Goal: Task Accomplishment & Management: Manage account settings

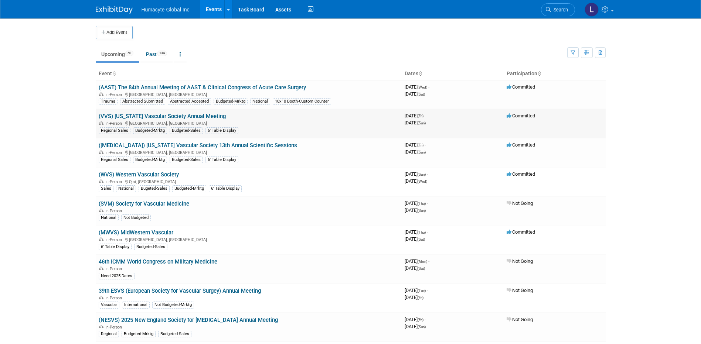
click at [157, 116] on link "(VVS) [US_STATE] Vascular Society Annual Meeting" at bounding box center [162, 116] width 127 height 7
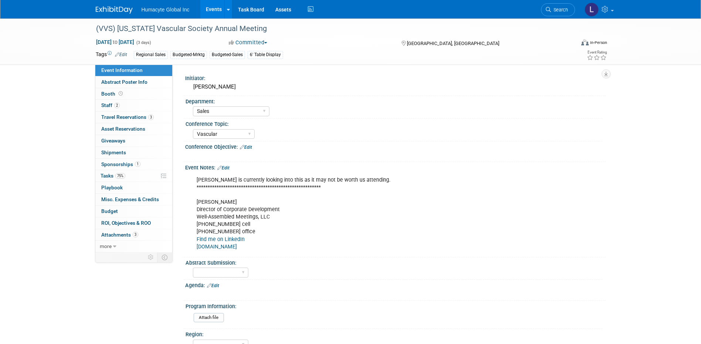
select select "Sales"
select select "Vascular"
click at [217, 6] on link "Events" at bounding box center [213, 9] width 27 height 18
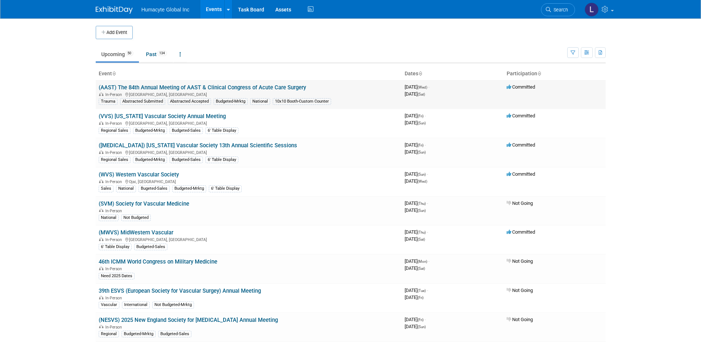
click at [164, 88] on link "(AAST) The 84th Annual Meeting of AAST & Clinical Congress of Acute Care Surgery" at bounding box center [202, 87] width 207 height 7
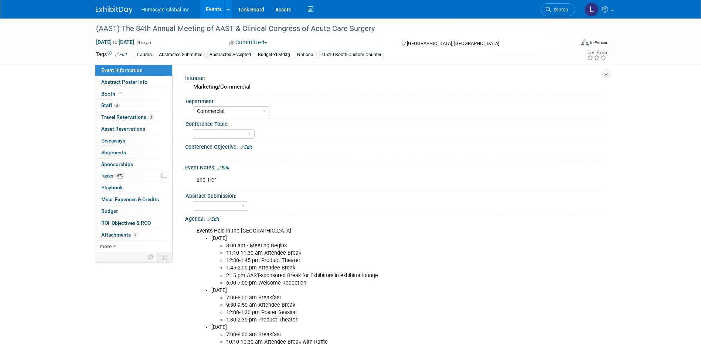
select select "Commercial"
select select "Northeast"
click at [110, 177] on span "Tasks 67%" at bounding box center [112, 176] width 25 height 6
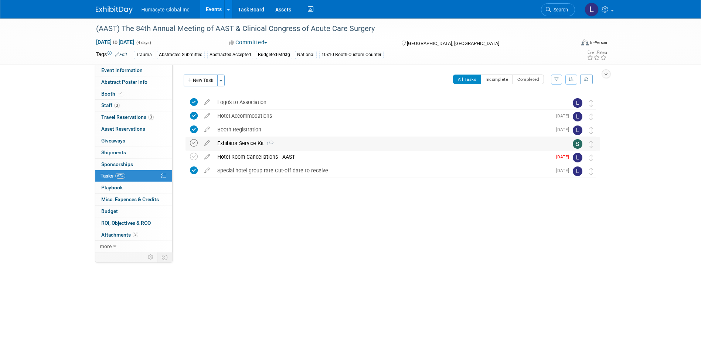
click at [195, 142] on icon at bounding box center [194, 143] width 8 height 8
click at [194, 157] on icon at bounding box center [194, 157] width 8 height 8
click at [202, 7] on link "Events" at bounding box center [213, 9] width 27 height 18
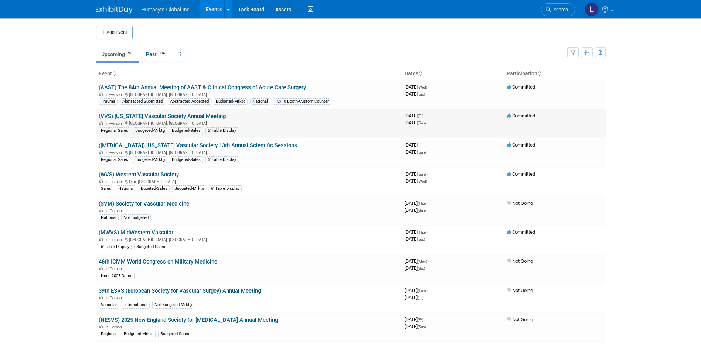
click at [130, 115] on link "(VVS) [US_STATE] Vascular Society Annual Meeting" at bounding box center [162, 116] width 127 height 7
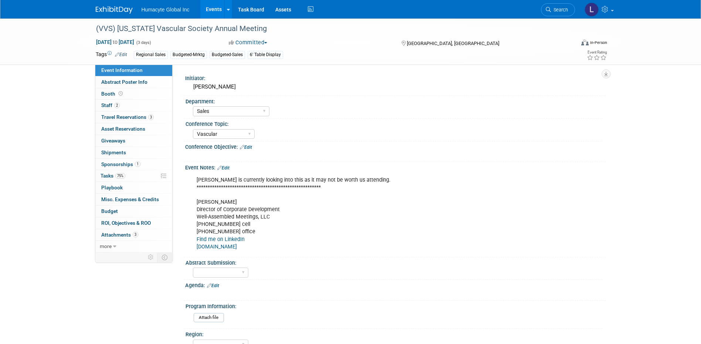
select select "Sales"
select select "Vascular"
click at [108, 173] on link "75% Tasks 75%" at bounding box center [133, 175] width 77 height 11
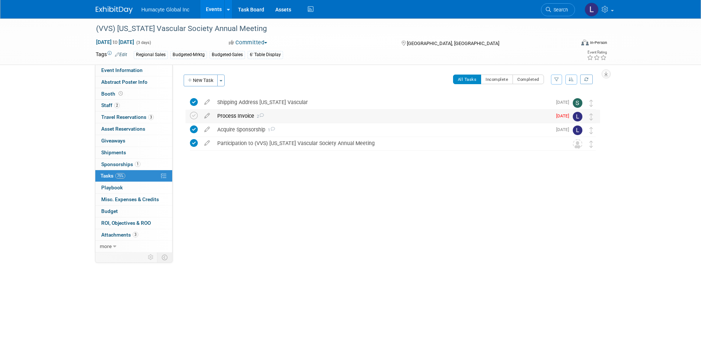
click at [247, 116] on div "Process Invoice 2" at bounding box center [383, 116] width 338 height 13
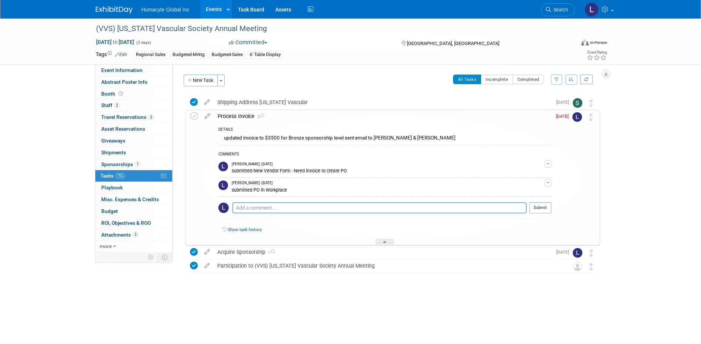
click at [250, 211] on textarea at bounding box center [379, 207] width 294 height 11
paste textarea "PO52216"
type textarea "PO52216"
click at [541, 207] on button "Submit" at bounding box center [540, 207] width 22 height 11
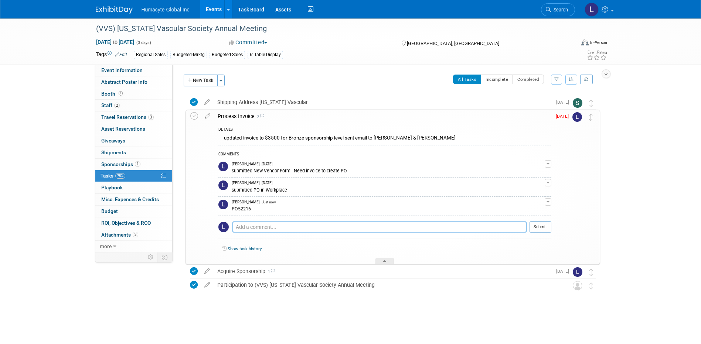
click at [280, 227] on textarea at bounding box center [379, 227] width 294 height 11
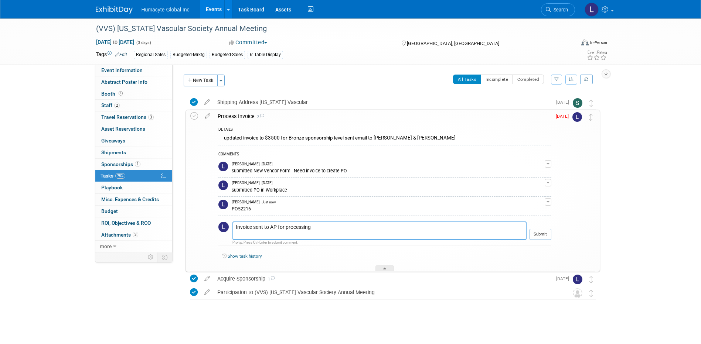
type textarea "Invoice sent to AP for processing"
click at [312, 265] on div "Show task history" at bounding box center [384, 258] width 333 height 16
click at [190, 114] on icon at bounding box center [194, 116] width 8 height 8
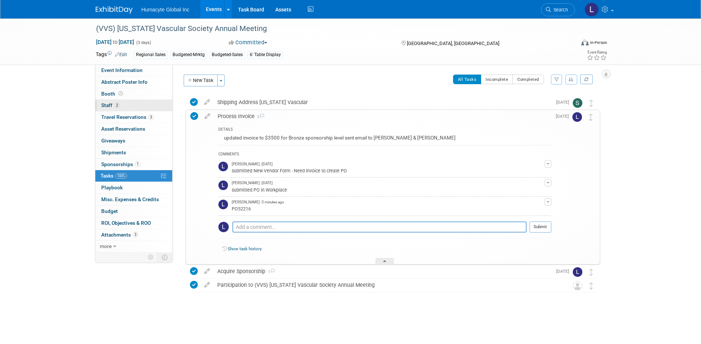
click at [108, 100] on link "2 Staff 2" at bounding box center [133, 105] width 77 height 11
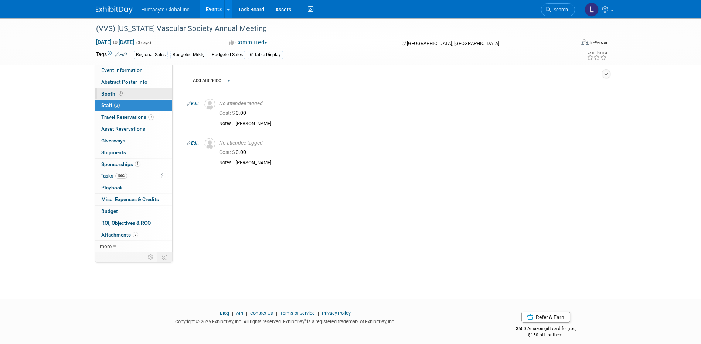
click at [112, 95] on span "Booth" at bounding box center [112, 94] width 23 height 6
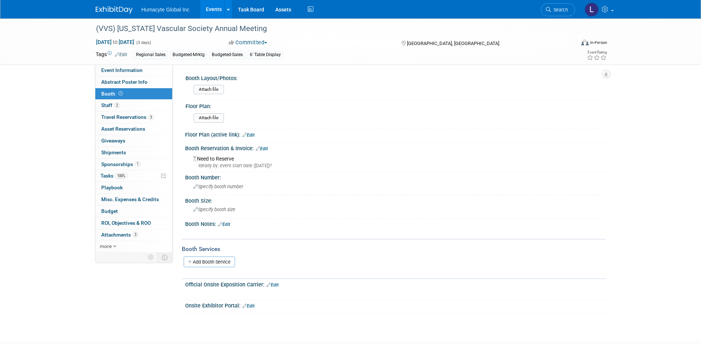
click at [207, 9] on link "Events" at bounding box center [213, 9] width 27 height 18
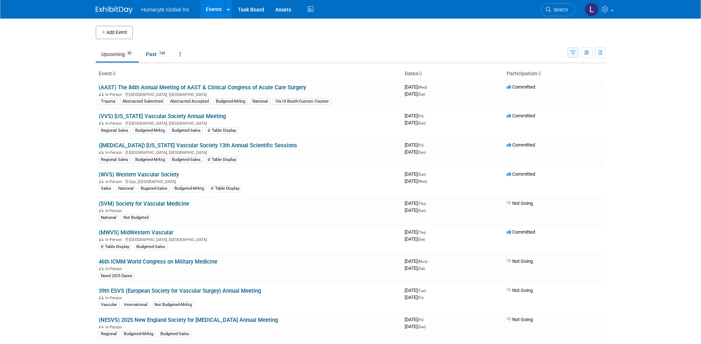
click at [575, 57] on button "button" at bounding box center [572, 52] width 11 height 11
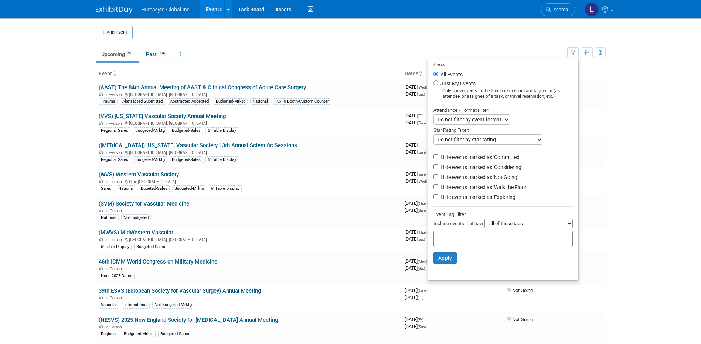
click at [478, 180] on label "Hide events marked as 'Not Going'" at bounding box center [478, 177] width 79 height 7
click at [438, 179] on input "Hide events marked as 'Not Going'" at bounding box center [435, 176] width 5 height 5
checkbox input "true"
click at [472, 167] on label "Hide events marked as 'Considering'" at bounding box center [480, 167] width 83 height 7
click at [438, 167] on input "Hide events marked as 'Considering'" at bounding box center [435, 166] width 5 height 5
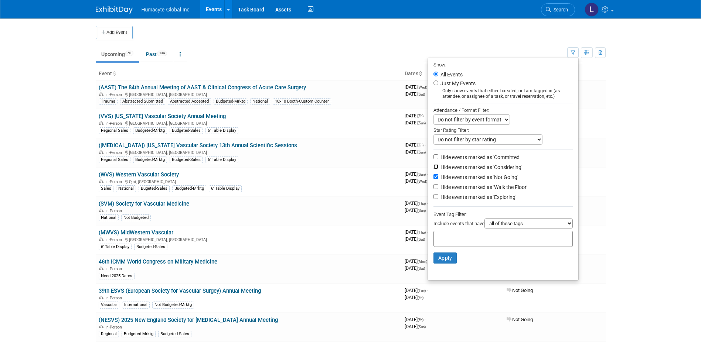
checkbox input "true"
click at [447, 264] on button "Apply" at bounding box center [445, 258] width 24 height 11
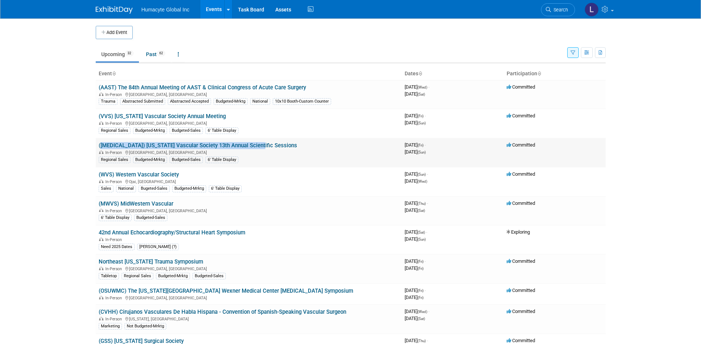
drag, startPoint x: 292, startPoint y: 148, endPoint x: 96, endPoint y: 142, distance: 196.3
click at [96, 142] on td "([MEDICAL_DATA]) [US_STATE] Vascular Society 13th Annual Scientific Sessions In…" at bounding box center [249, 152] width 306 height 29
copy link "([MEDICAL_DATA]) [US_STATE] Vascular Society 13th Annual Scientific Sessions"
drag, startPoint x: 185, startPoint y: 176, endPoint x: 97, endPoint y: 177, distance: 88.7
click at [97, 177] on td "(WVS) Western Vascular Society In-Person [GEOGRAPHIC_DATA], [GEOGRAPHIC_DATA] S…" at bounding box center [249, 181] width 306 height 29
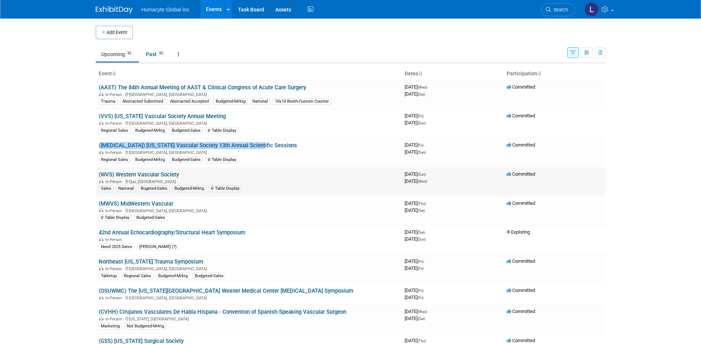
click at [209, 175] on td "(WVS) Western Vascular Society In-Person [GEOGRAPHIC_DATA], [GEOGRAPHIC_DATA] S…" at bounding box center [249, 181] width 306 height 29
drag, startPoint x: 205, startPoint y: 177, endPoint x: 96, endPoint y: 177, distance: 109.0
click at [96, 177] on td "(WVS) Western Vascular Society In-Person Ojai, CA Sales National Bugeted-Sales …" at bounding box center [249, 181] width 306 height 29
copy link "(WVS) Western Vascular Society"
drag, startPoint x: 178, startPoint y: 204, endPoint x: 97, endPoint y: 203, distance: 81.3
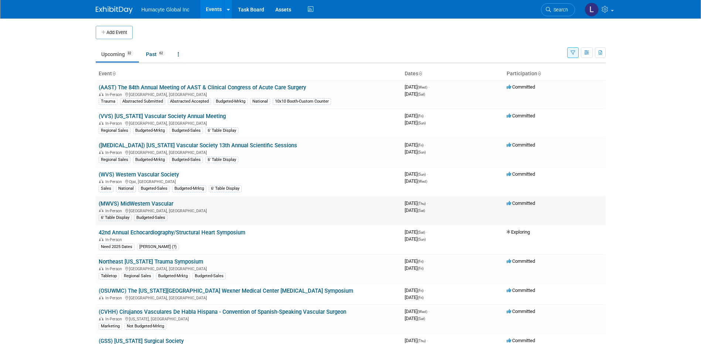
click at [97, 203] on td "(MWVS) MidWestern Vascular In-Person Cincinnati, OH 6' Table Display Budgeted-S…" at bounding box center [249, 211] width 306 height 29
copy link "(MWVS) MidWestern Vascular"
drag, startPoint x: 219, startPoint y: 263, endPoint x: 97, endPoint y: 262, distance: 122.3
click at [97, 262] on td "Northeast Georgia Trauma Symposium In-Person Gainesville, GA Tabletop Regional …" at bounding box center [249, 269] width 306 height 29
copy link "Northeast Georgia Trauma Symposium"
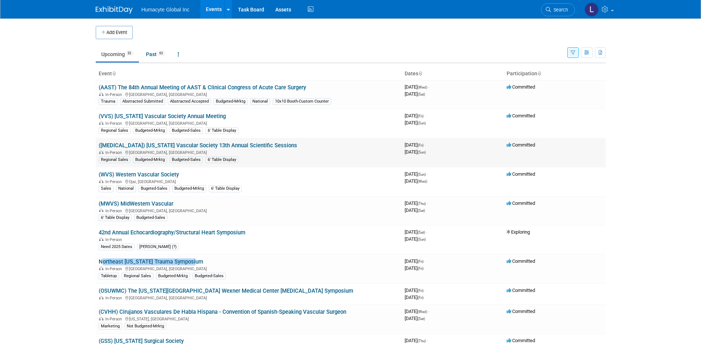
click at [157, 147] on link "([MEDICAL_DATA]) [US_STATE] Vascular Society 13th Annual Scientific Sessions" at bounding box center [198, 145] width 198 height 7
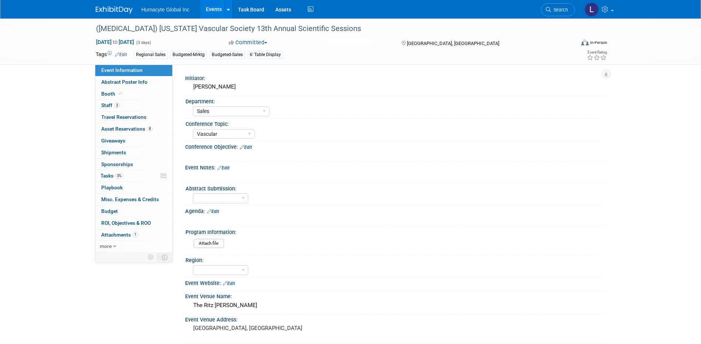
select select "Sales"
select select "Vascular"
click at [222, 5] on link "Events" at bounding box center [213, 9] width 27 height 18
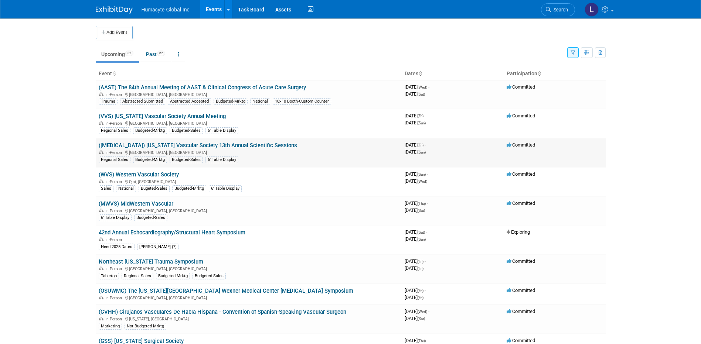
click at [136, 144] on link "([MEDICAL_DATA]) [US_STATE] Vascular Society 13th Annual Scientific Sessions" at bounding box center [198, 145] width 198 height 7
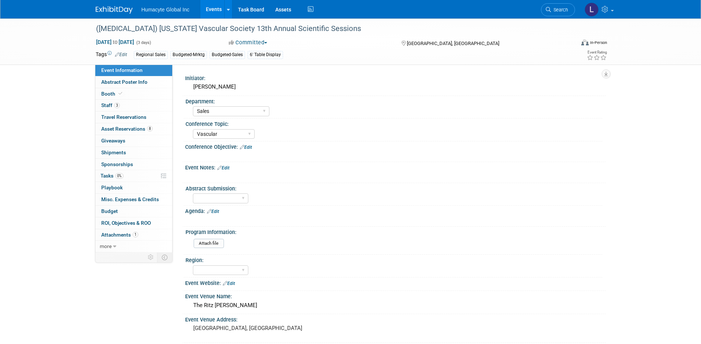
select select "Sales"
select select "Vascular"
click at [105, 175] on span "Tasks 0%" at bounding box center [111, 176] width 23 height 6
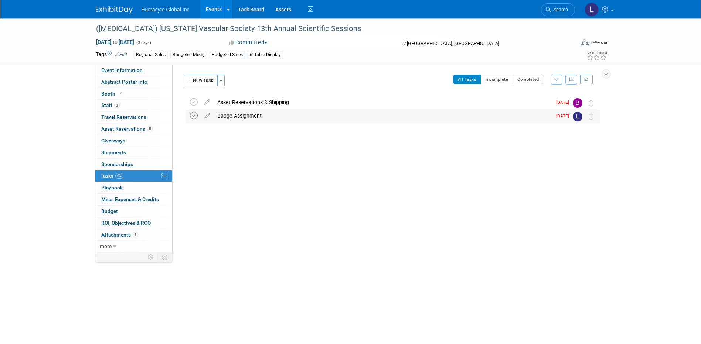
click at [193, 114] on icon at bounding box center [194, 116] width 8 height 8
click at [239, 100] on div "Asset Reservations & Shipping" at bounding box center [383, 102] width 338 height 13
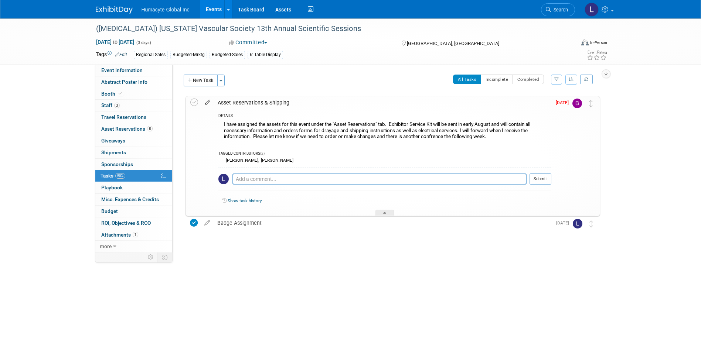
click at [208, 99] on icon at bounding box center [207, 100] width 13 height 9
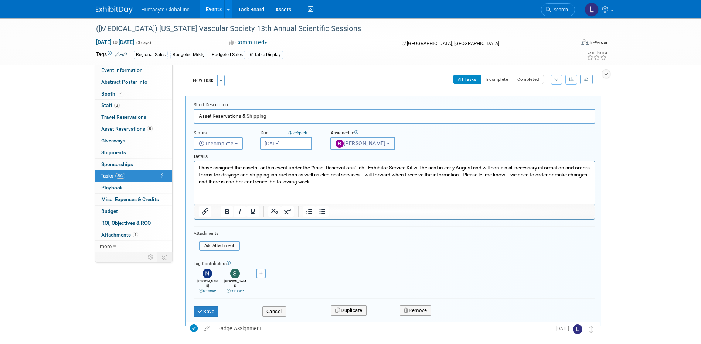
click at [357, 141] on span "Brenden Wally" at bounding box center [360, 143] width 50 height 6
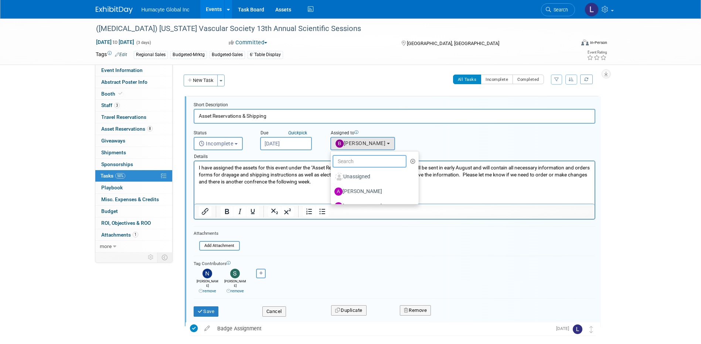
click at [358, 162] on input "text" at bounding box center [370, 161] width 74 height 13
type input "sam"
click at [349, 180] on label "[PERSON_NAME]" at bounding box center [372, 177] width 77 height 12
click at [332, 178] on input "[PERSON_NAME]" at bounding box center [329, 176] width 5 height 5
select select "9c551317-dd98-44c6-ad2c-7587efb9be0f"
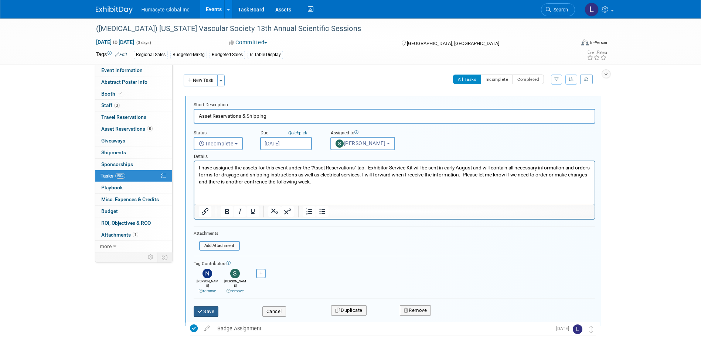
click at [211, 307] on button "Save" at bounding box center [206, 312] width 25 height 10
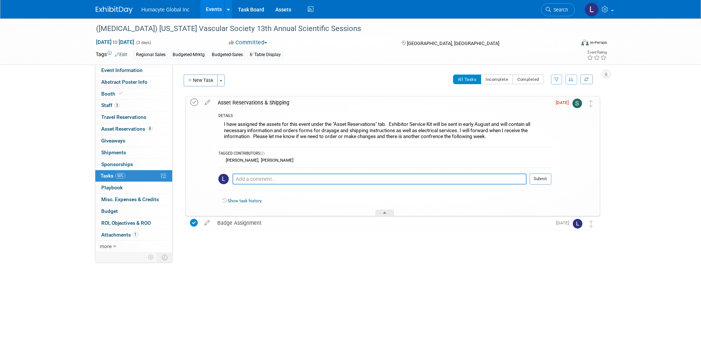
click at [194, 102] on icon at bounding box center [194, 103] width 8 height 8
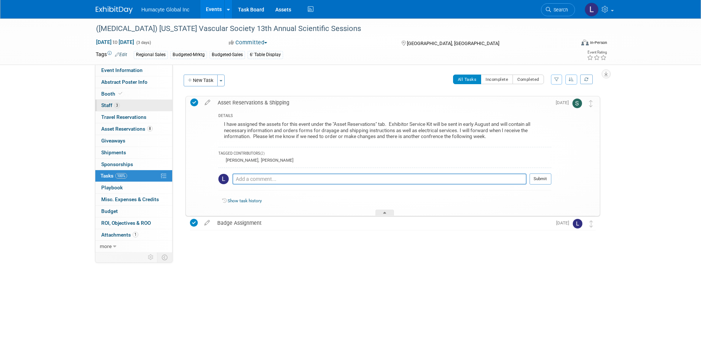
click at [110, 106] on span "Staff 3" at bounding box center [110, 105] width 18 height 6
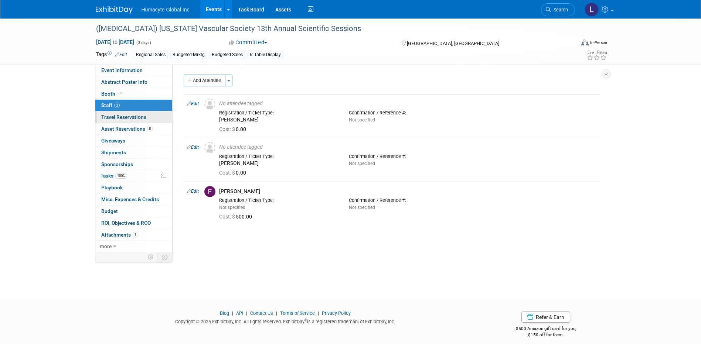
click at [105, 117] on span "Travel Reservations 0" at bounding box center [123, 117] width 45 height 6
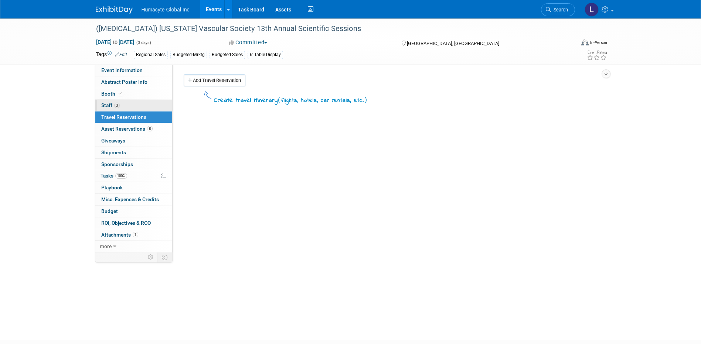
click at [112, 100] on link "3 Staff 3" at bounding box center [133, 105] width 77 height 11
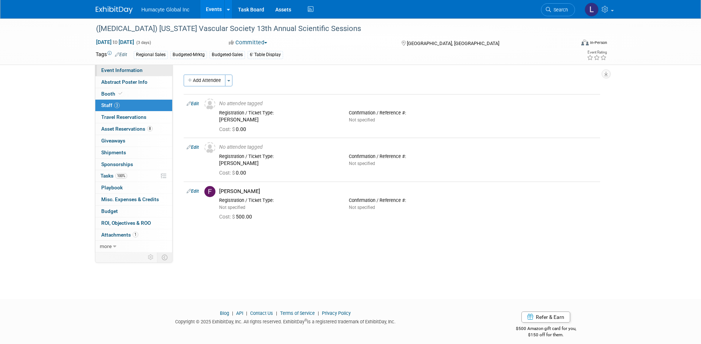
click at [123, 67] on link "Event Information" at bounding box center [133, 70] width 77 height 11
select select "Sales"
select select "Vascular"
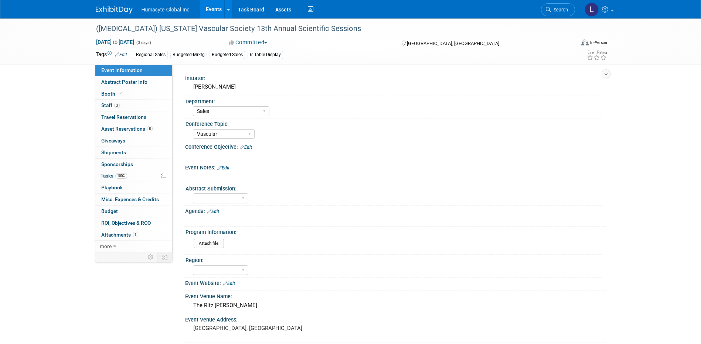
click at [110, 71] on span "Event Information" at bounding box center [121, 70] width 41 height 6
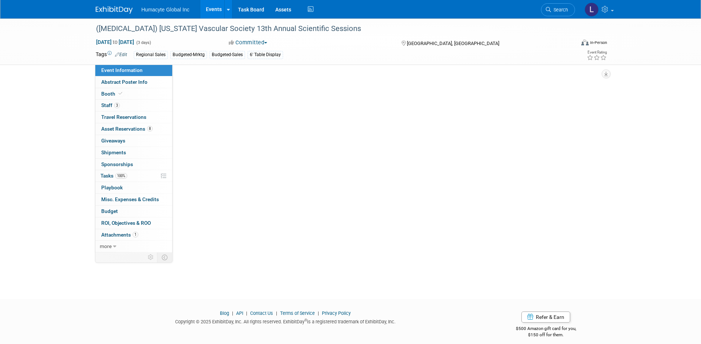
select select "Sales"
select select "Vascular"
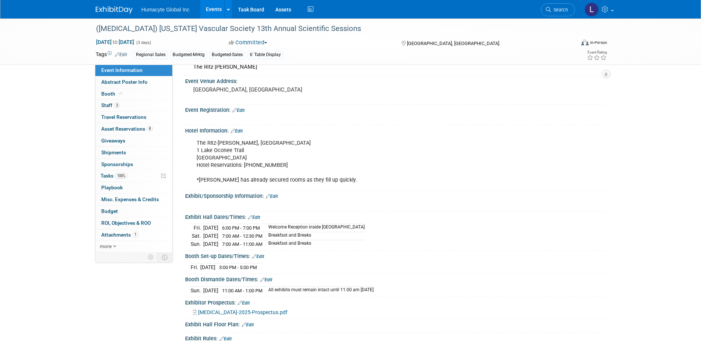
scroll to position [222, 0]
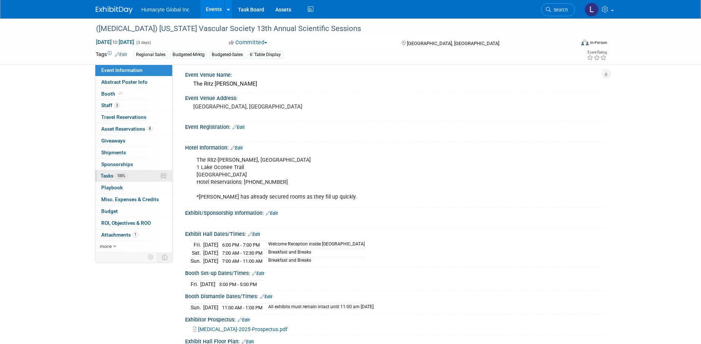
click at [115, 174] on span "Tasks 100%" at bounding box center [113, 176] width 27 height 6
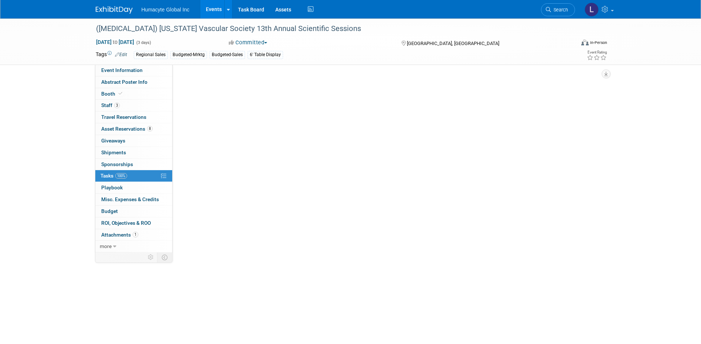
scroll to position [0, 0]
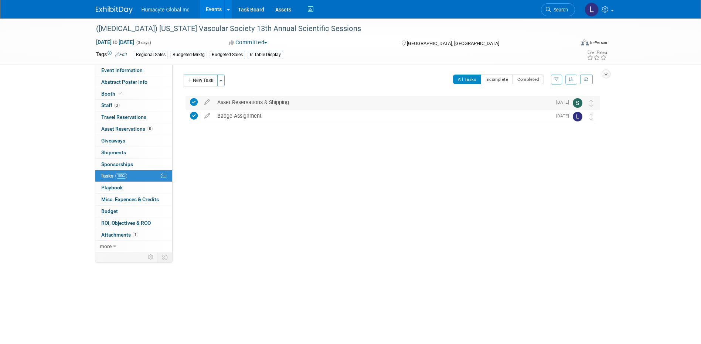
click at [241, 103] on div "Asset Reservations & Shipping" at bounding box center [383, 102] width 338 height 13
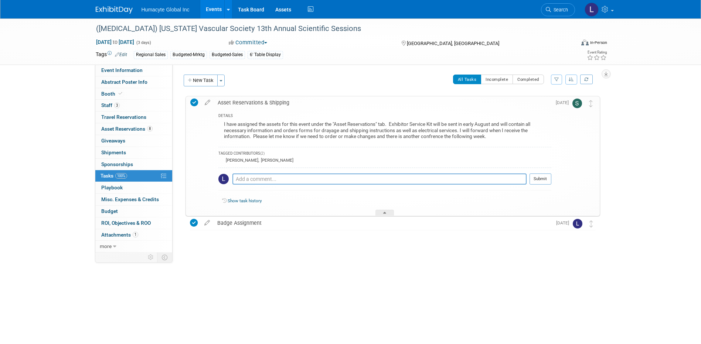
click at [255, 79] on div "All Tasks Incomplete Completed Filter by Assignee -- Select Assignee -- All una…" at bounding box center [414, 83] width 371 height 16
click at [194, 103] on icon at bounding box center [194, 103] width 8 height 8
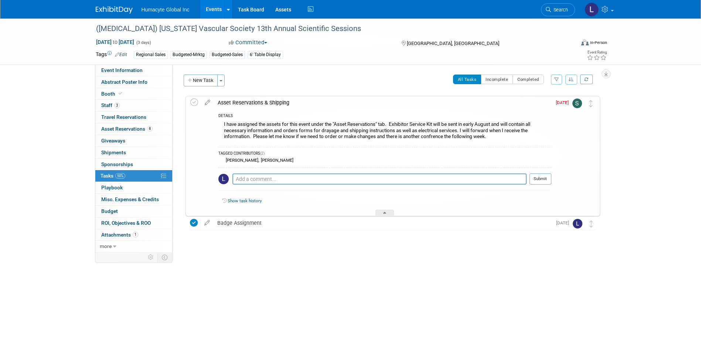
click at [194, 103] on icon at bounding box center [194, 103] width 8 height 8
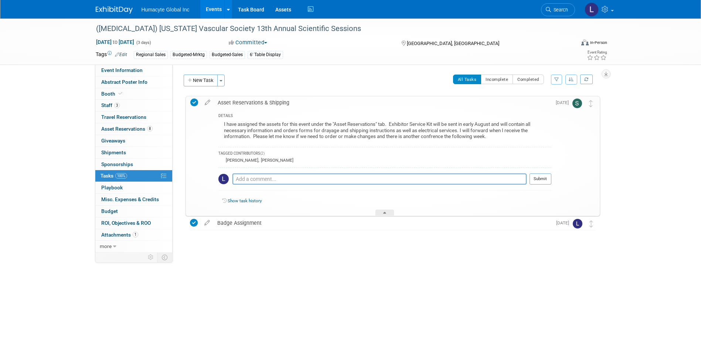
click at [370, 284] on div "(GVS) Georgia Vascular Society 13th Annual Scientific Sessions Sep 12, 2025 to …" at bounding box center [350, 151] width 701 height 267
click at [386, 212] on div at bounding box center [384, 213] width 18 height 6
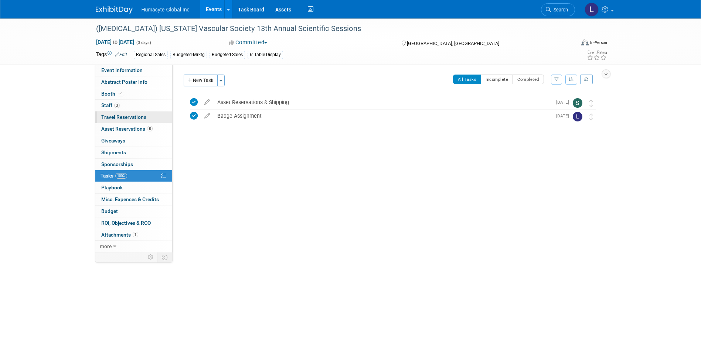
click at [111, 116] on span "Travel Reservations 0" at bounding box center [123, 117] width 45 height 6
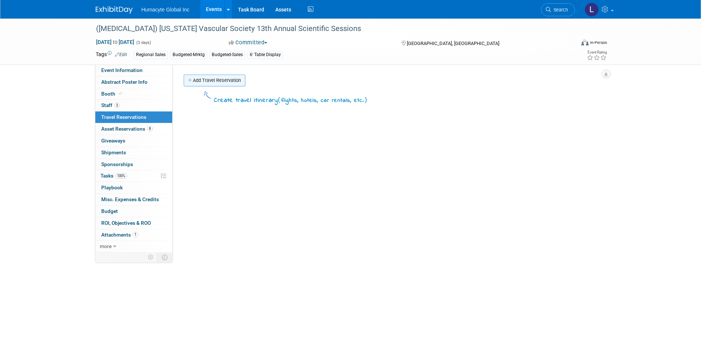
click at [195, 79] on link "Add Travel Reservation" at bounding box center [215, 81] width 62 height 12
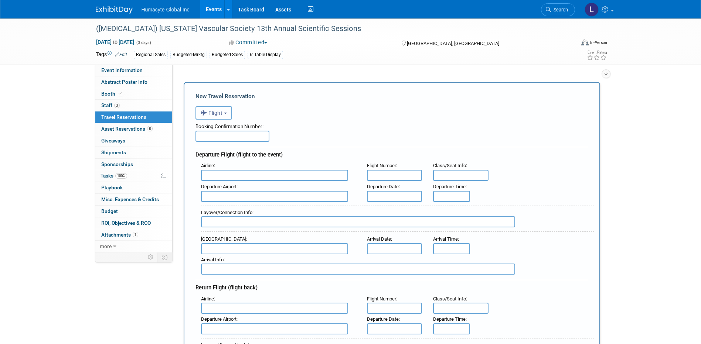
click at [216, 114] on span "Flight" at bounding box center [212, 113] width 22 height 6
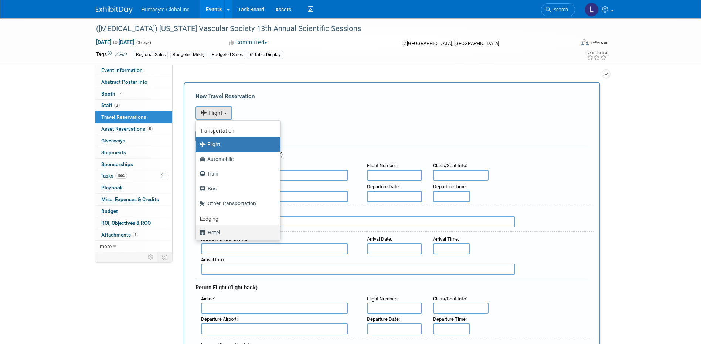
click at [214, 235] on label "Hotel" at bounding box center [237, 233] width 74 height 12
click at [197, 234] on input "Hotel" at bounding box center [194, 231] width 5 height 5
select select "6"
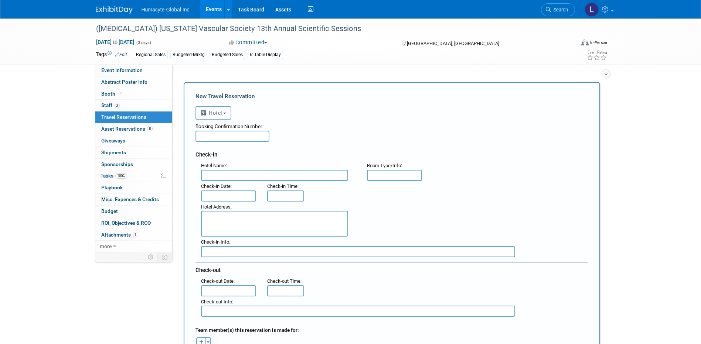
click at [222, 175] on input "text" at bounding box center [274, 175] width 147 height 11
type input "The Ritz Carlton Reynolds Lake Oconee"
click at [262, 157] on div "Check-in" at bounding box center [391, 153] width 393 height 13
click at [200, 132] on input "text" at bounding box center [232, 136] width 74 height 11
type input "85777432"
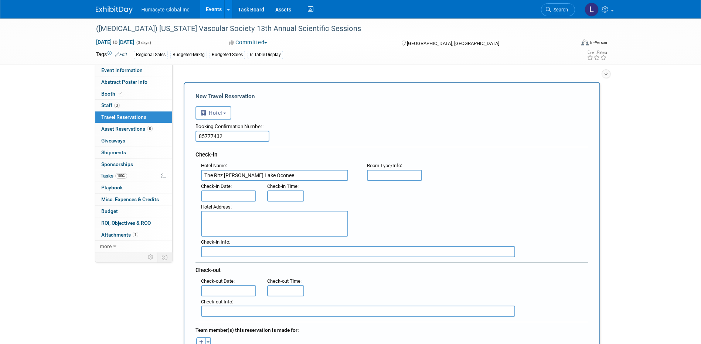
click at [225, 197] on input "text" at bounding box center [228, 196] width 55 height 11
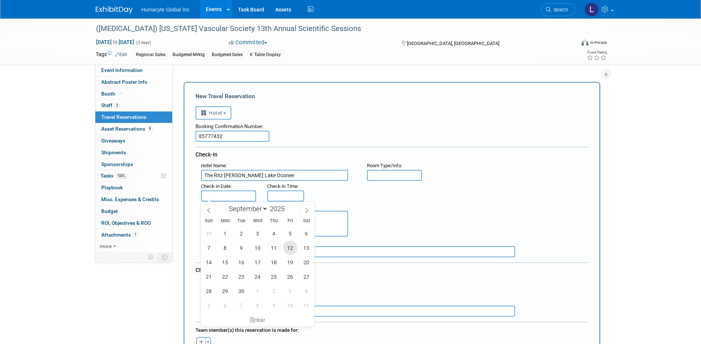
click at [290, 247] on span "12" at bounding box center [290, 248] width 14 height 14
type input "[DATE]"
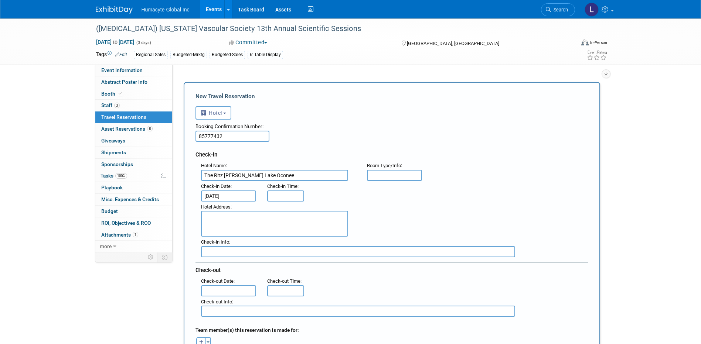
click at [211, 291] on input "text" at bounding box center [228, 291] width 55 height 11
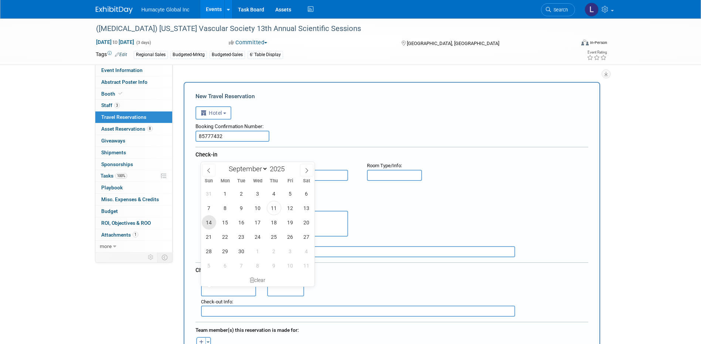
click at [208, 223] on span "14" at bounding box center [209, 222] width 14 height 14
type input "Sep 14, 2025"
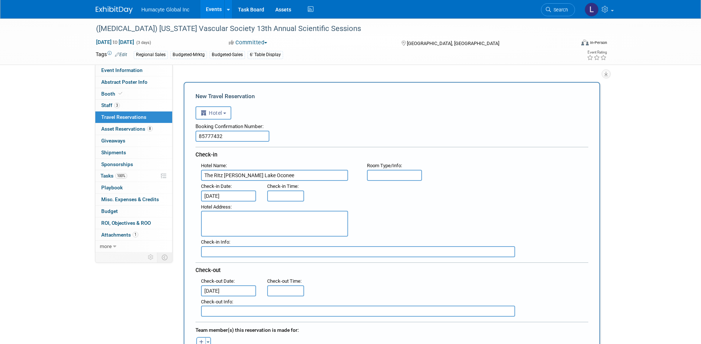
click at [411, 208] on div "Hotel Address :" at bounding box center [394, 219] width 398 height 35
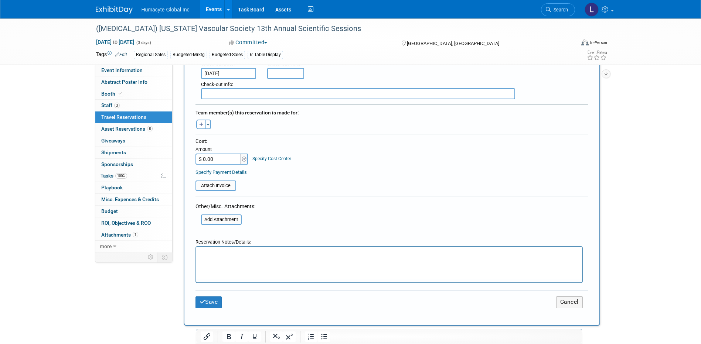
scroll to position [259, 0]
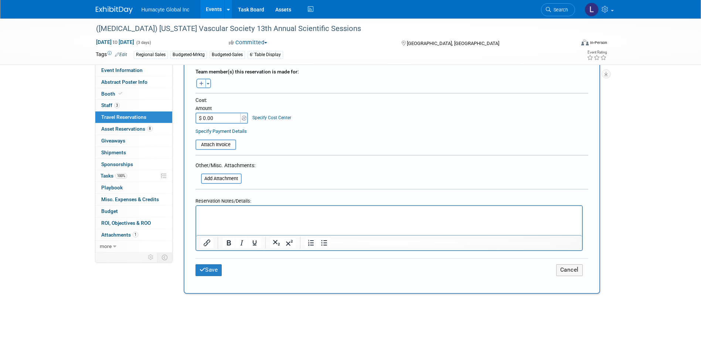
click at [202, 82] on icon "button" at bounding box center [201, 84] width 4 height 5
select select
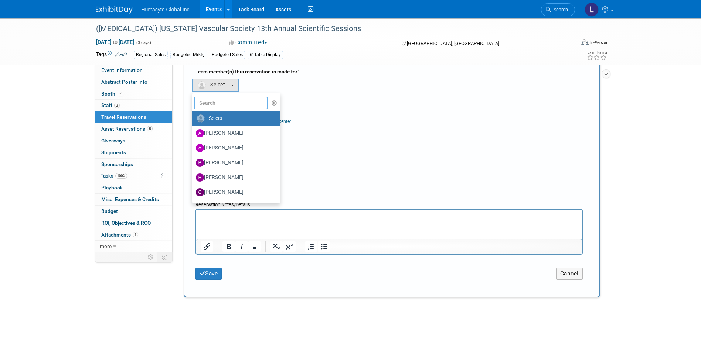
click at [210, 107] on input "text" at bounding box center [231, 103] width 74 height 13
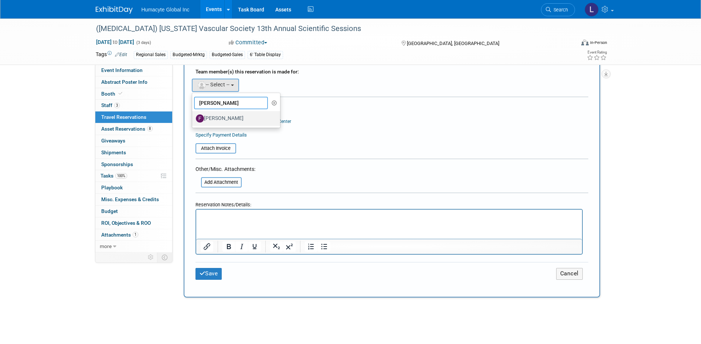
type input "[PERSON_NAME]"
click at [255, 113] on label "[PERSON_NAME]" at bounding box center [234, 119] width 77 height 12
click at [193, 115] on input "[PERSON_NAME]" at bounding box center [190, 117] width 5 height 5
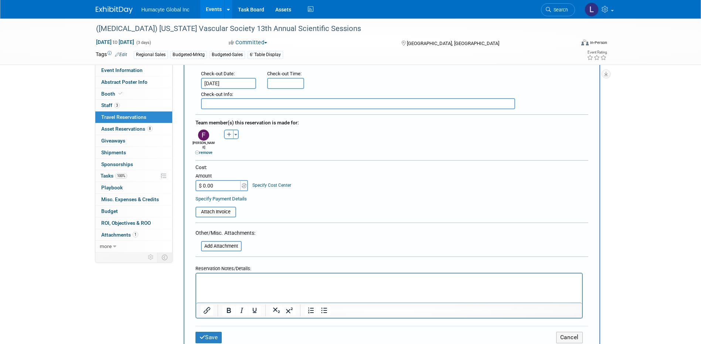
scroll to position [296, 0]
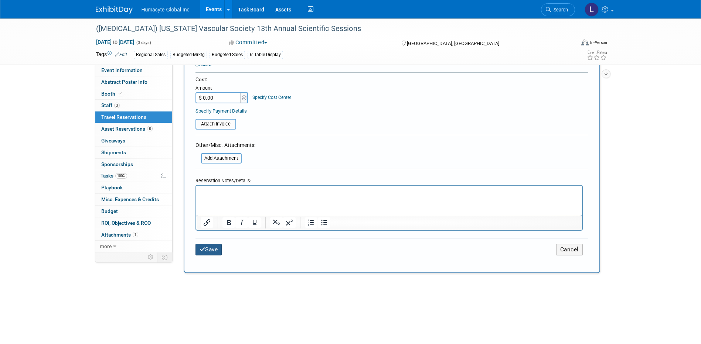
click at [202, 247] on icon "submit" at bounding box center [203, 250] width 6 height 6
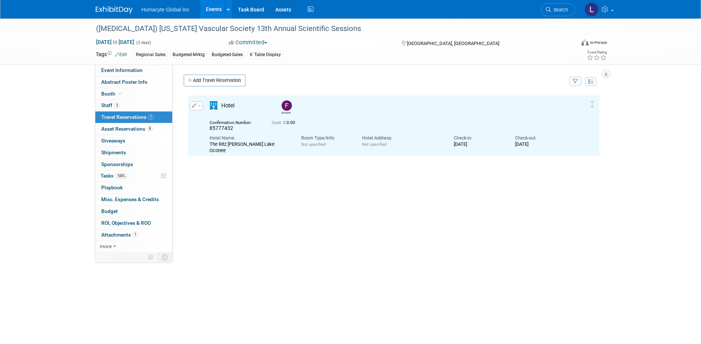
scroll to position [0, 0]
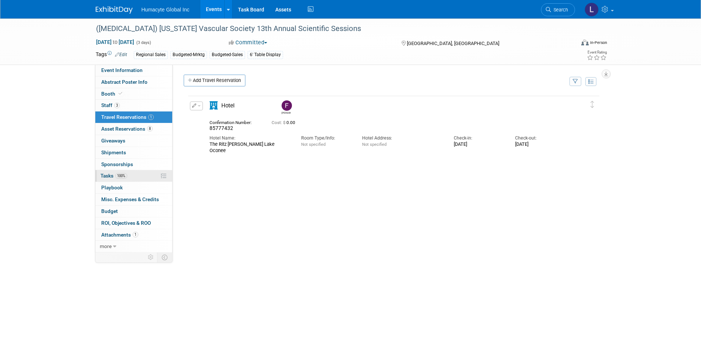
click at [114, 174] on span "Tasks 100%" at bounding box center [113, 176] width 27 height 6
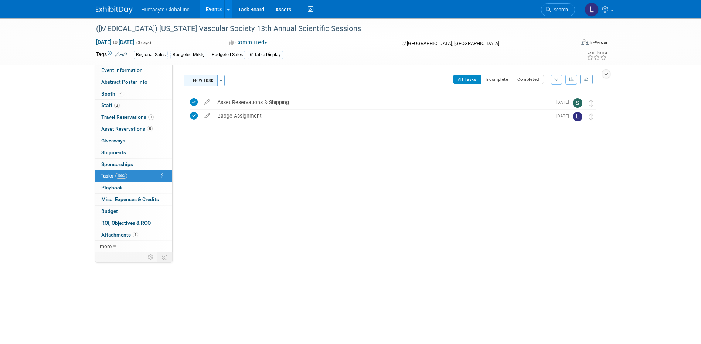
click at [198, 78] on button "New Task" at bounding box center [201, 81] width 34 height 12
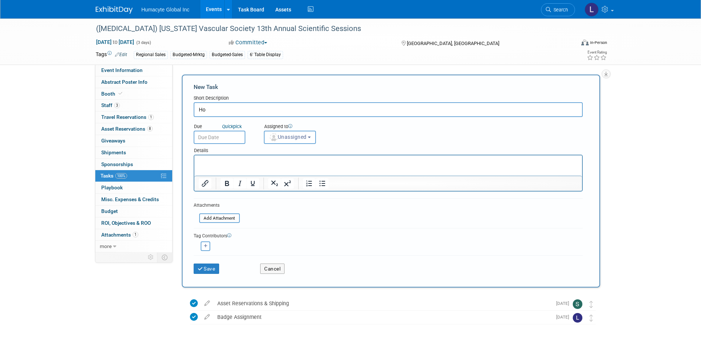
type input "H"
type input "Switch hotel rooms with Vinny & Fulton"
click at [287, 129] on div "Assigned to" at bounding box center [308, 126] width 89 height 7
click at [287, 135] on span "Unassigned" at bounding box center [288, 137] width 38 height 6
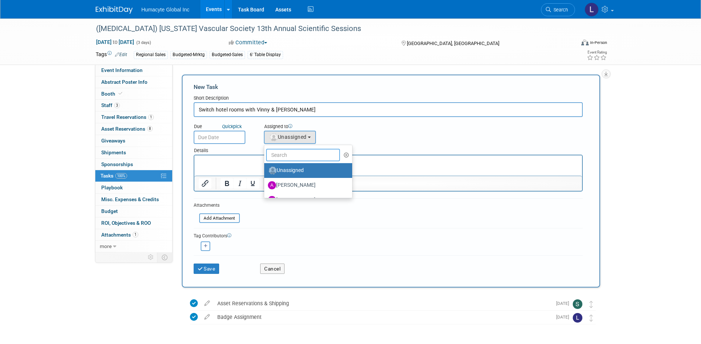
click at [292, 155] on input "text" at bounding box center [303, 155] width 74 height 13
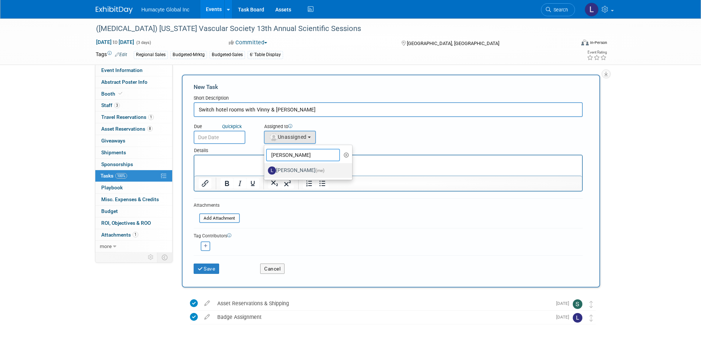
type input "linda"
click at [308, 170] on label "Linda Hamilton (me)" at bounding box center [306, 171] width 77 height 12
click at [265, 170] on input "Linda Hamilton (me)" at bounding box center [262, 169] width 5 height 5
select select "37db9ad9-d629-4432-a702-64294516bf75"
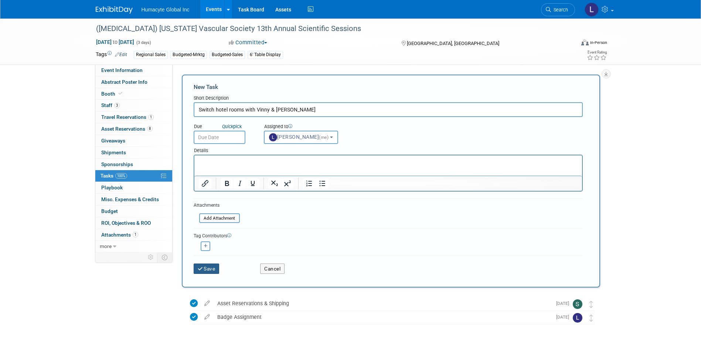
click at [206, 269] on button "Save" at bounding box center [207, 269] width 26 height 10
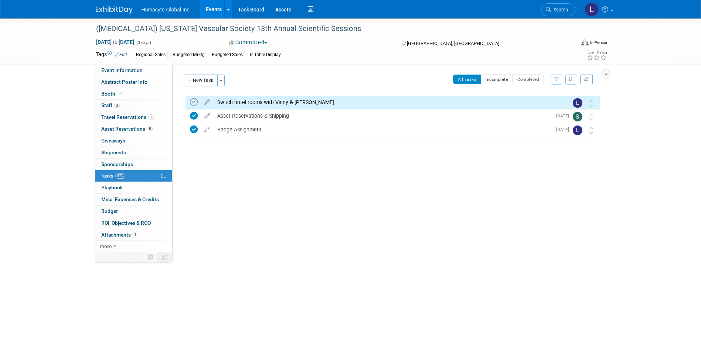
click at [195, 100] on icon at bounding box center [194, 102] width 8 height 8
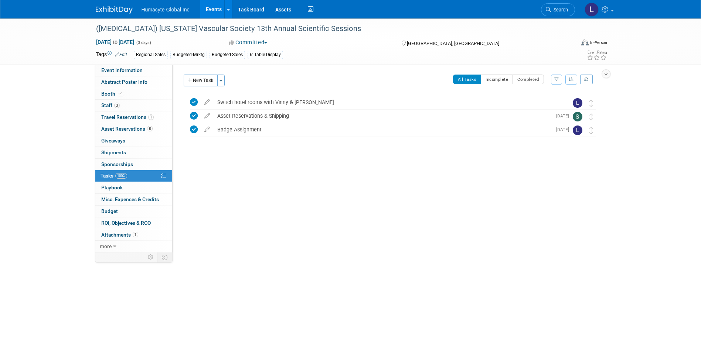
click at [217, 2] on link "Events" at bounding box center [213, 9] width 27 height 18
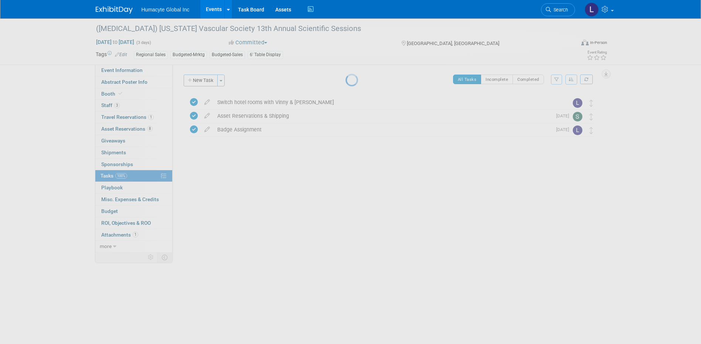
click at [211, 13] on link "Events" at bounding box center [213, 9] width 27 height 18
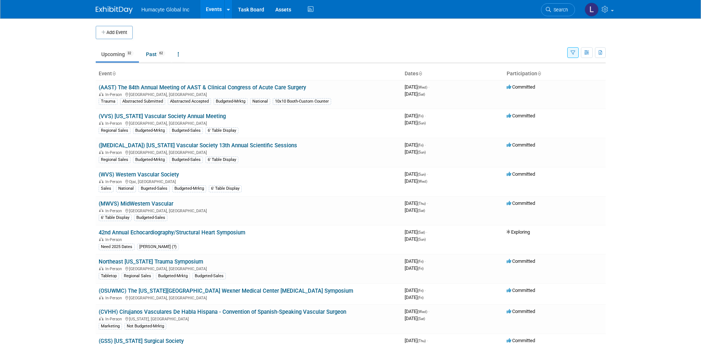
click at [159, 85] on link "(AAST) The 84th Annual Meeting of AAST & Clinical Congress of Acute Care Surgery" at bounding box center [202, 87] width 207 height 7
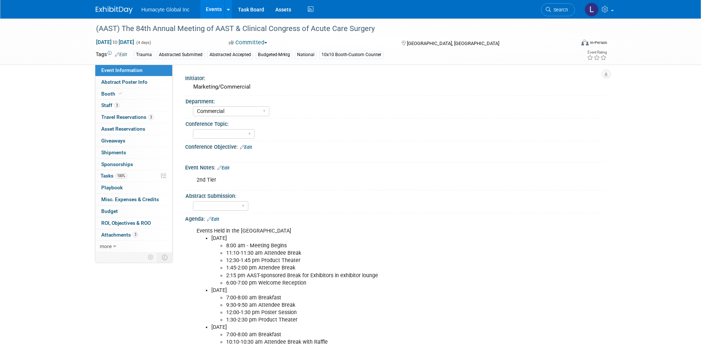
select select "Commercial"
select select "Northeast"
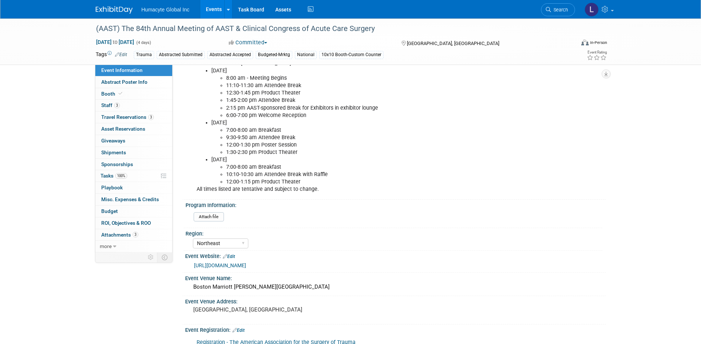
scroll to position [222, 0]
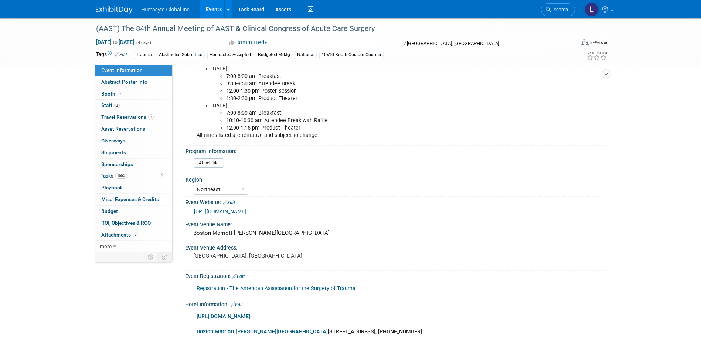
click at [246, 212] on link "[URL][DOMAIN_NAME]" at bounding box center [220, 212] width 52 height 6
